Goal: Task Accomplishment & Management: Manage account settings

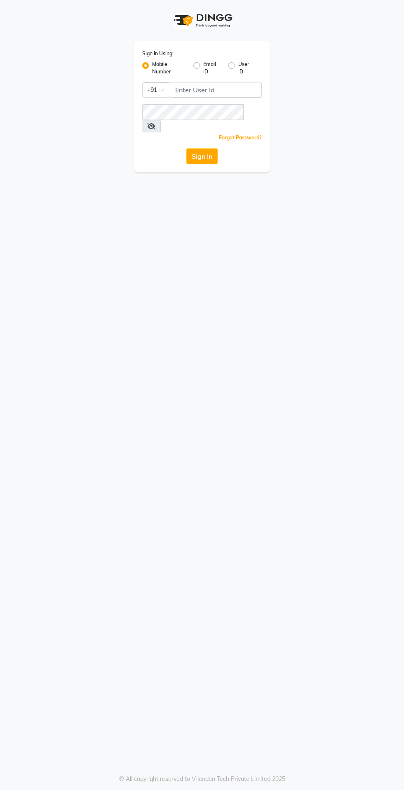
click at [238, 66] on label "User ID" at bounding box center [246, 68] width 17 height 15
click at [238, 66] on input "User ID" at bounding box center [240, 63] width 5 height 5
radio input "true"
click at [129, 59] on div "Sign In Using: Mobile Number Email ID User ID Remember me Forgot Password? Sign…" at bounding box center [202, 86] width 149 height 172
click at [157, 64] on label "Mobile Number" at bounding box center [169, 68] width 35 height 15
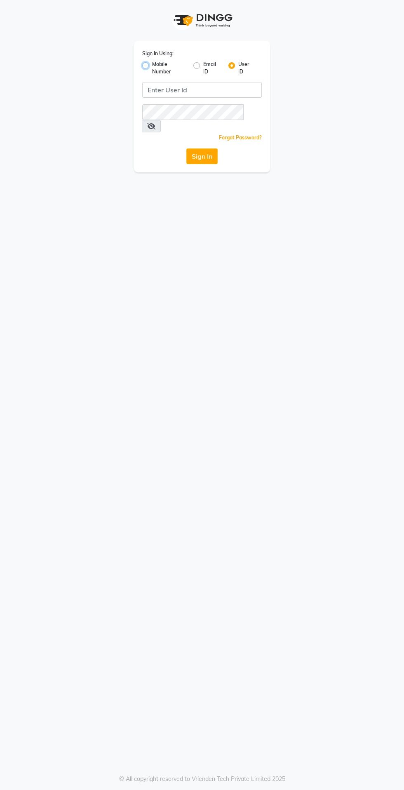
click at [157, 64] on input "Mobile Number" at bounding box center [154, 63] width 5 height 5
radio input "true"
radio input "false"
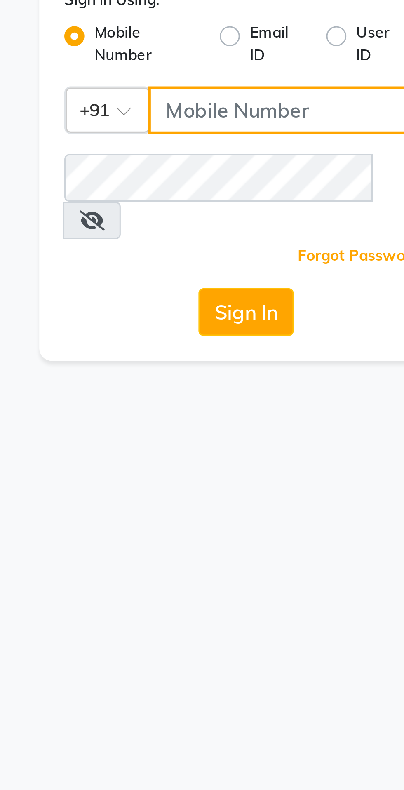
click at [226, 92] on input "Username" at bounding box center [216, 90] width 92 height 16
type input "9870279665"
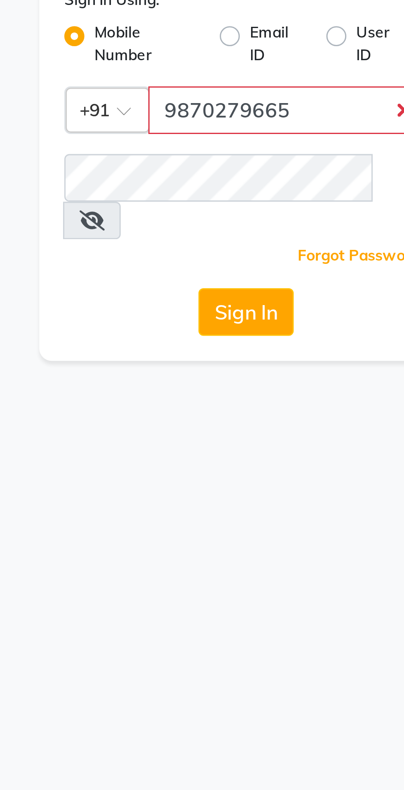
click at [186, 149] on button "Sign In" at bounding box center [201, 157] width 31 height 16
